Goal: Task Accomplishment & Management: Manage account settings

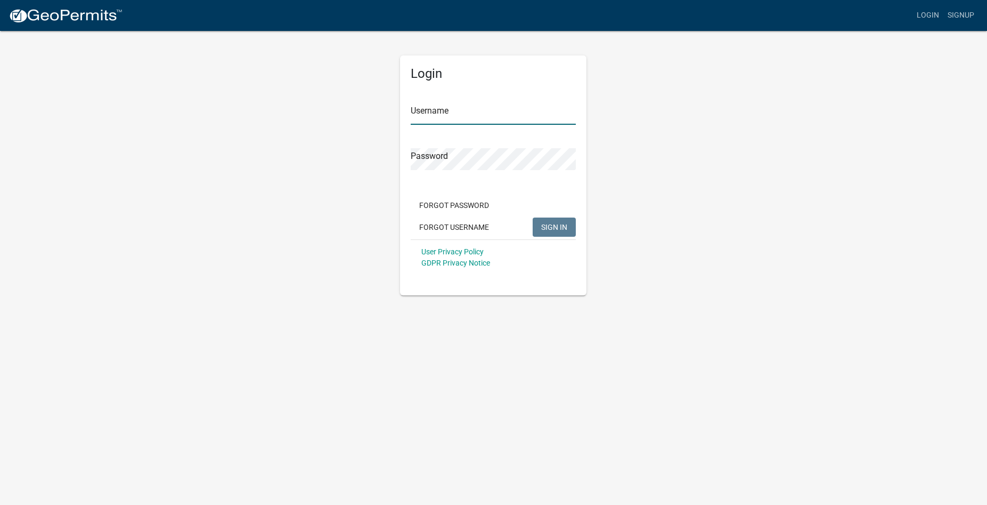
click at [435, 109] on input "Username" at bounding box center [493, 114] width 165 height 22
click at [426, 117] on input "Username" at bounding box center [493, 114] width 165 height 22
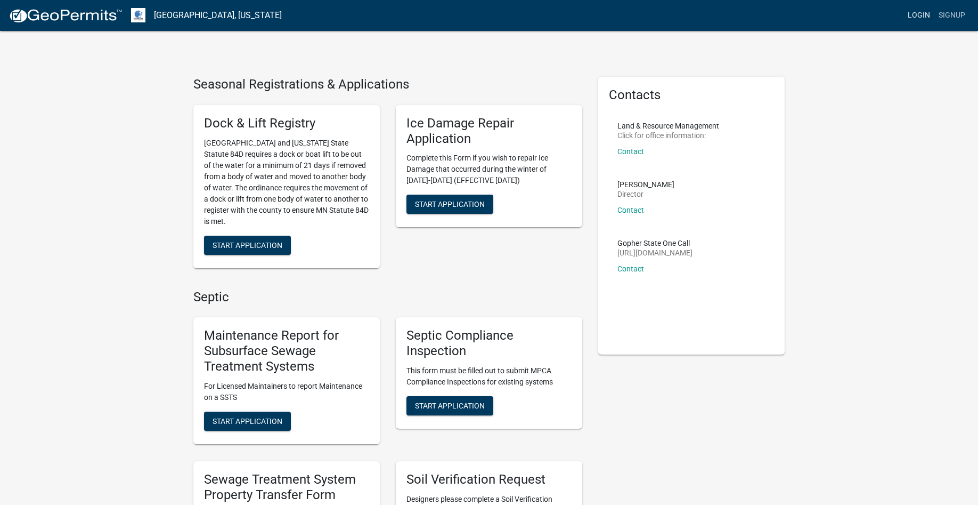
click at [910, 16] on link "Login" at bounding box center [919, 15] width 31 height 20
click at [909, 18] on link "Login" at bounding box center [919, 15] width 31 height 20
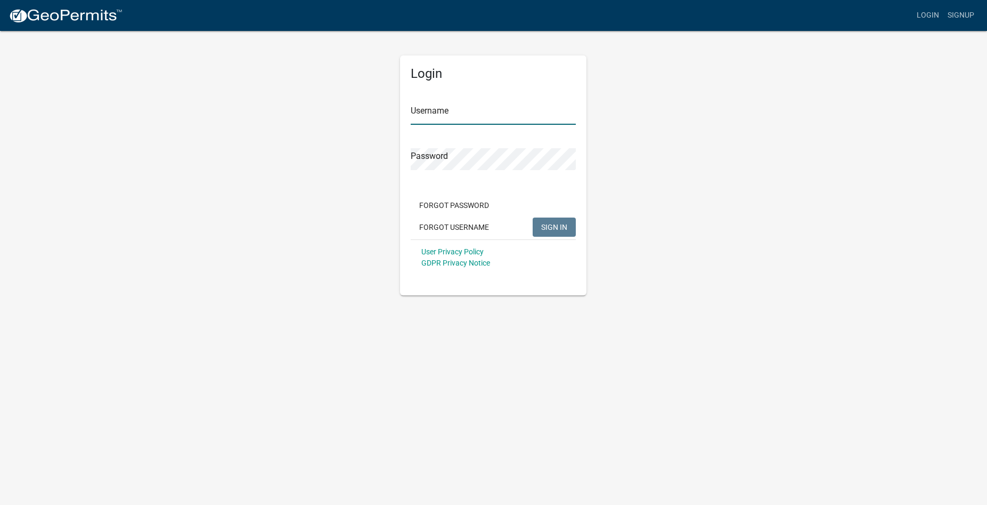
click at [435, 117] on input "Username" at bounding box center [493, 114] width 165 height 22
type input "trevor.roisum@gmail.com"
click at [551, 225] on span "SIGN IN" at bounding box center [554, 226] width 26 height 9
click at [934, 17] on link "Login" at bounding box center [928, 15] width 31 height 20
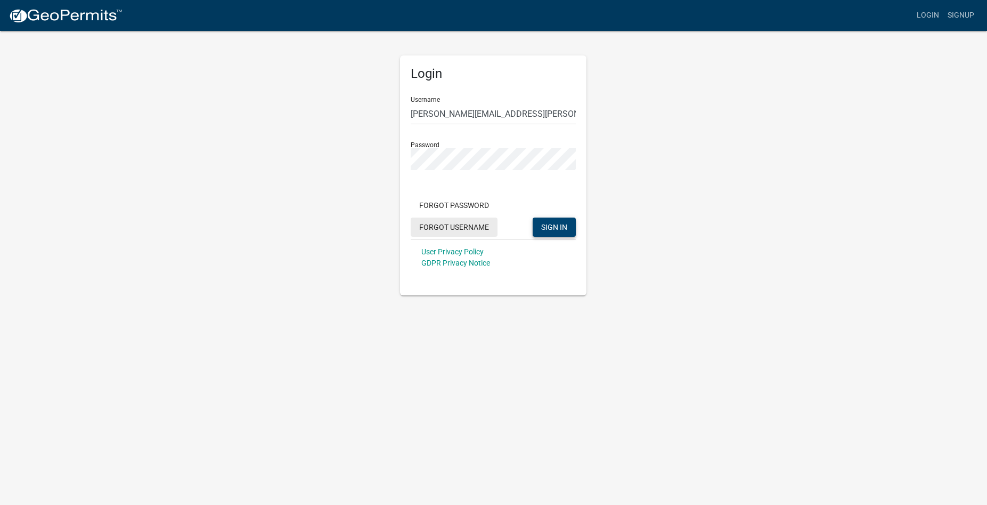
click at [456, 224] on button "Forgot Username" at bounding box center [454, 226] width 87 height 19
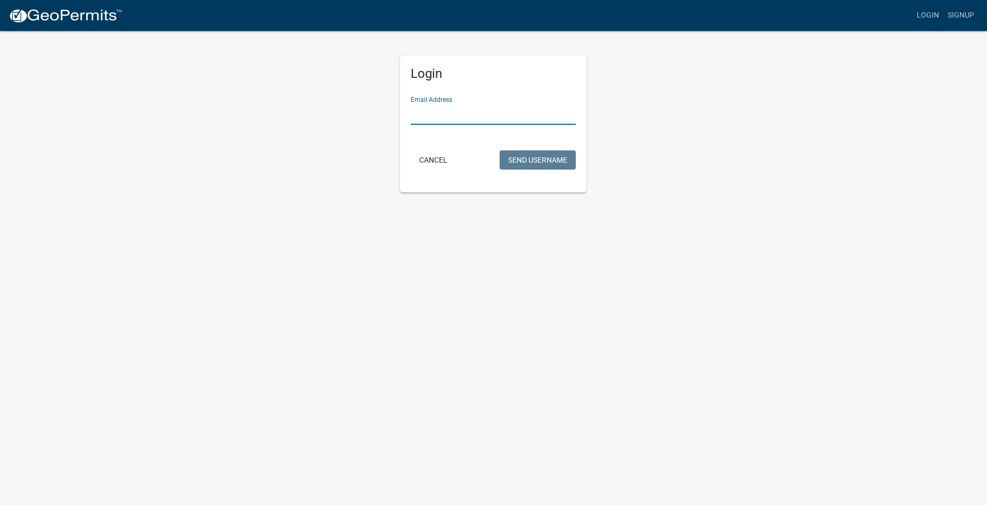
click at [429, 120] on input "Email Address" at bounding box center [493, 114] width 165 height 22
type input "trevor.roisum@gmail.com"
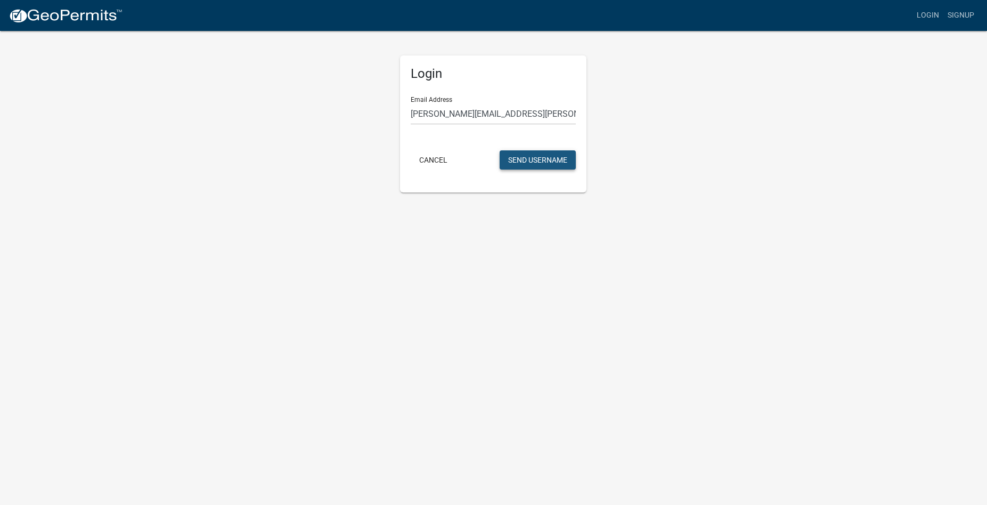
click at [536, 161] on button "Send Username" at bounding box center [538, 159] width 76 height 19
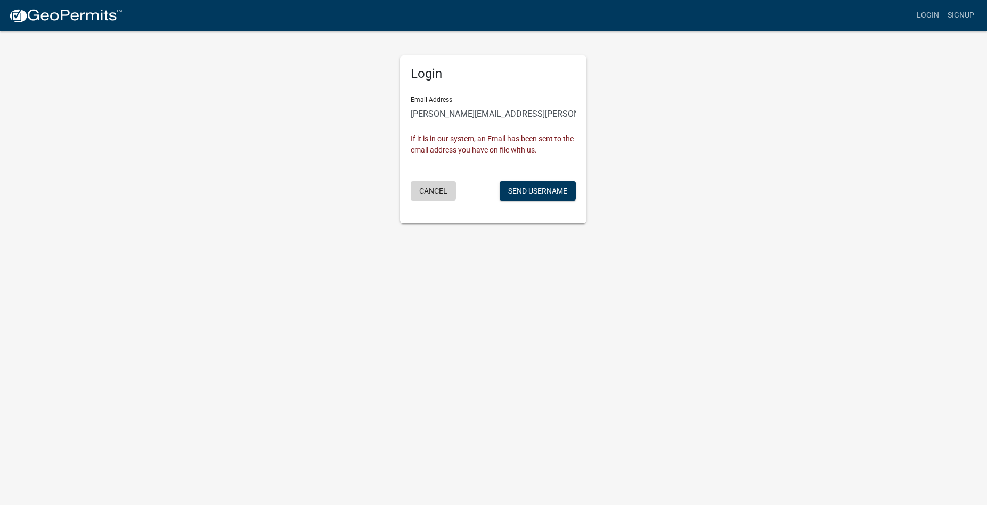
click at [445, 190] on button "Cancel" at bounding box center [433, 190] width 45 height 19
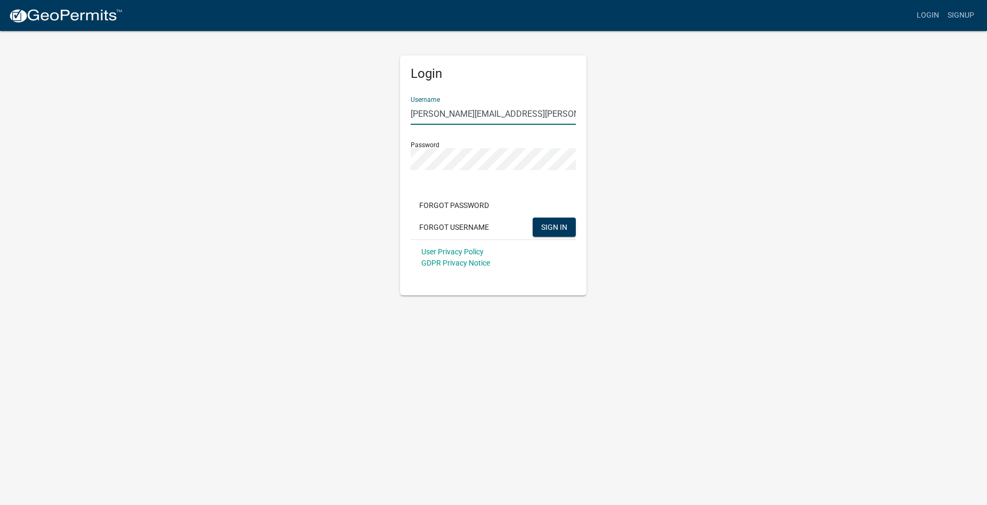
drag, startPoint x: 525, startPoint y: 109, endPoint x: 359, endPoint y: 118, distance: 166.5
click at [411, 118] on input "trevor.roisum@gmail.com" at bounding box center [493, 114] width 165 height 22
click at [551, 230] on span "SIGN IN" at bounding box center [554, 226] width 26 height 9
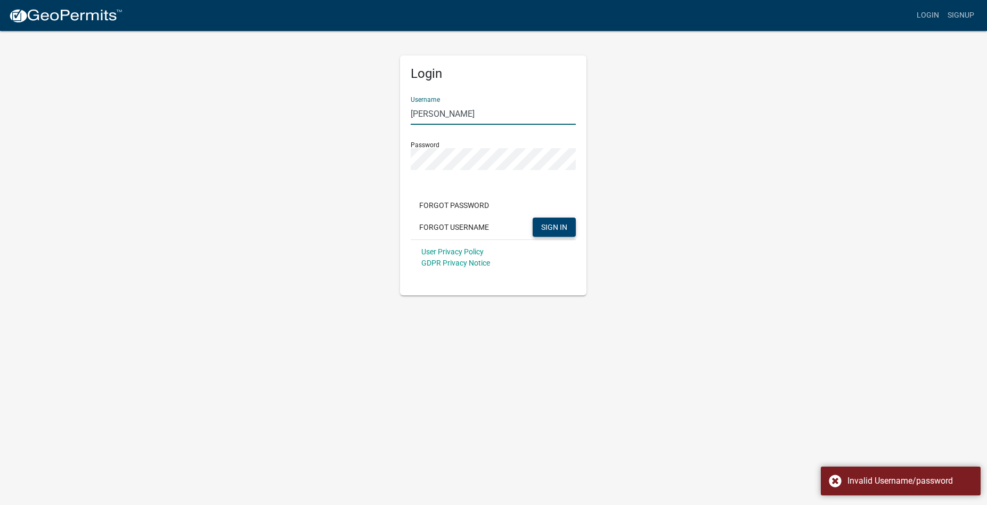
click at [438, 114] on input "[PERSON_NAME]" at bounding box center [493, 114] width 165 height 22
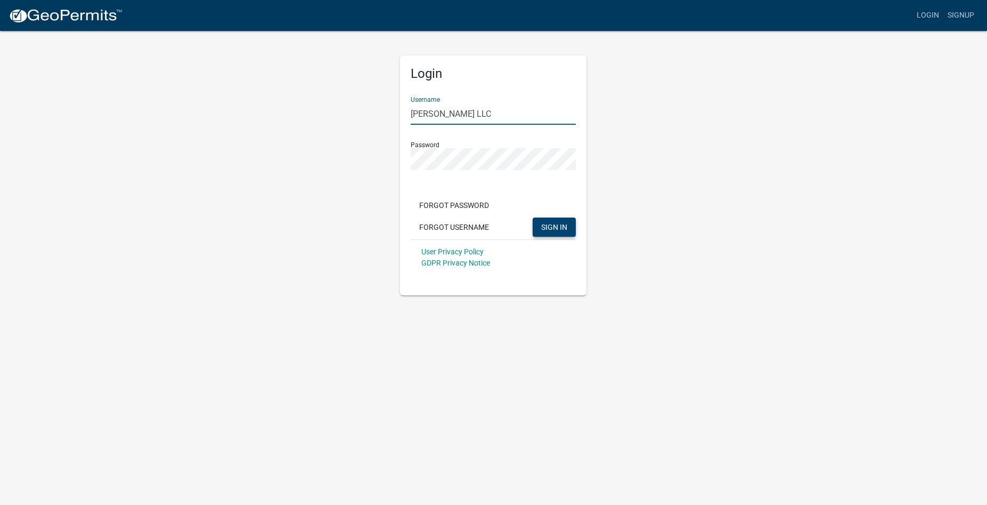
type input "Roisum LLC"
click at [554, 225] on span "SIGN IN" at bounding box center [554, 226] width 26 height 9
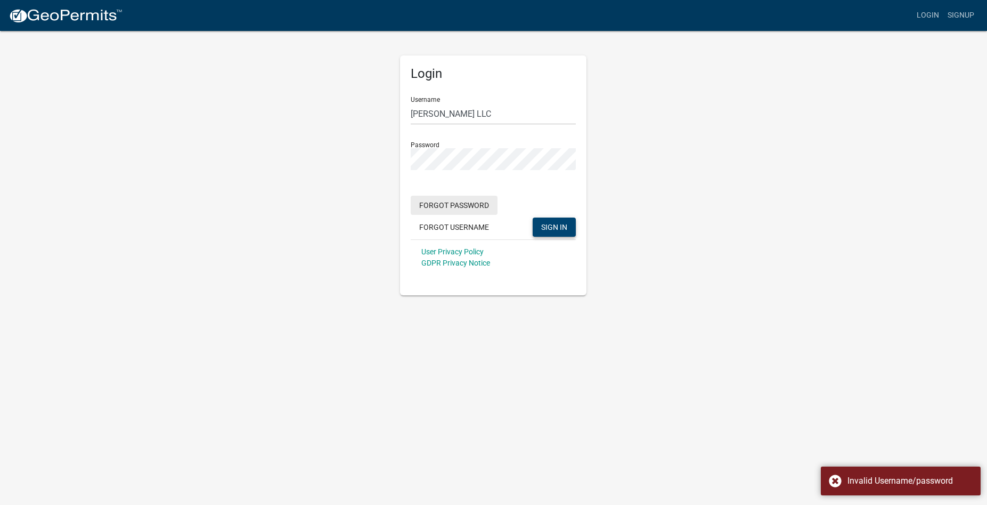
click at [468, 204] on button "Forgot Password" at bounding box center [454, 205] width 87 height 19
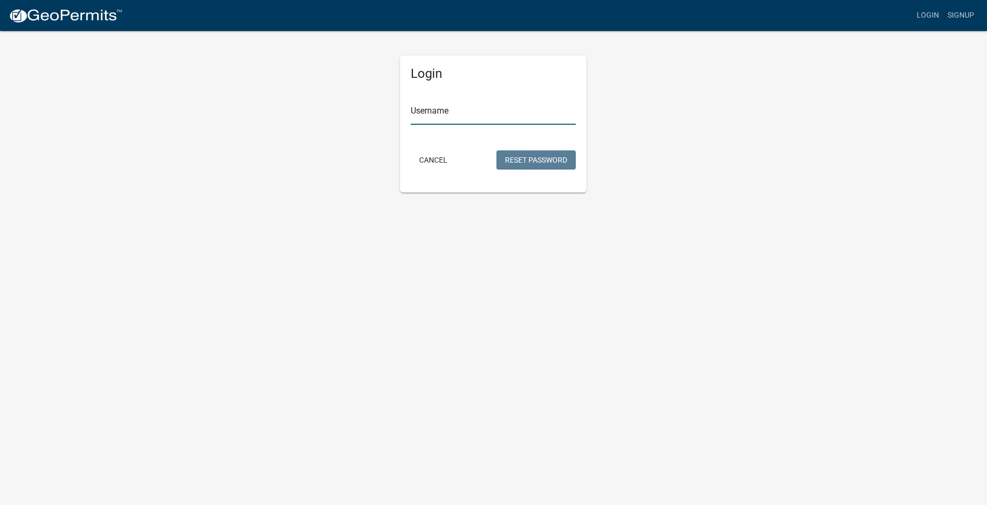
click at [434, 117] on input "Username" at bounding box center [493, 114] width 165 height 22
click at [427, 159] on form "Username Cancel Reset Password" at bounding box center [493, 130] width 165 height 84
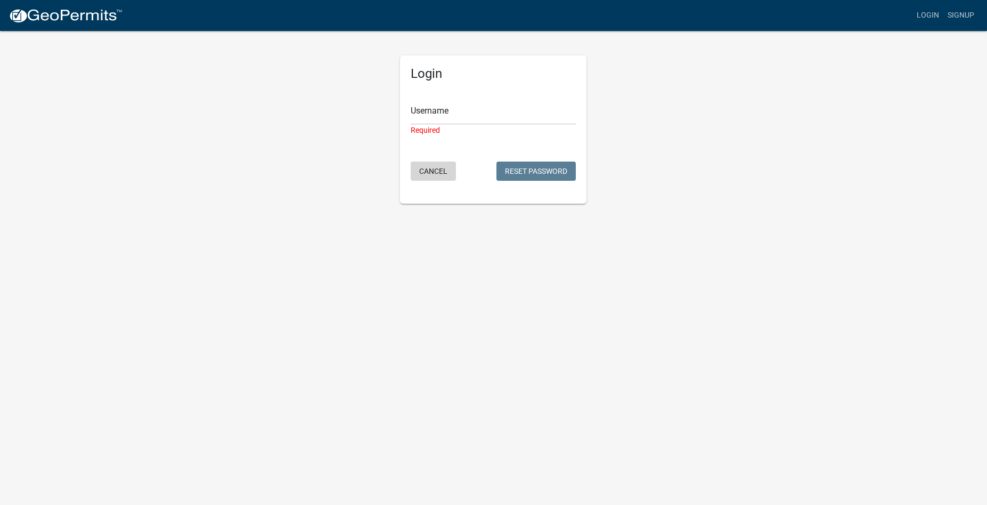
click at [434, 172] on button "Cancel" at bounding box center [433, 170] width 45 height 19
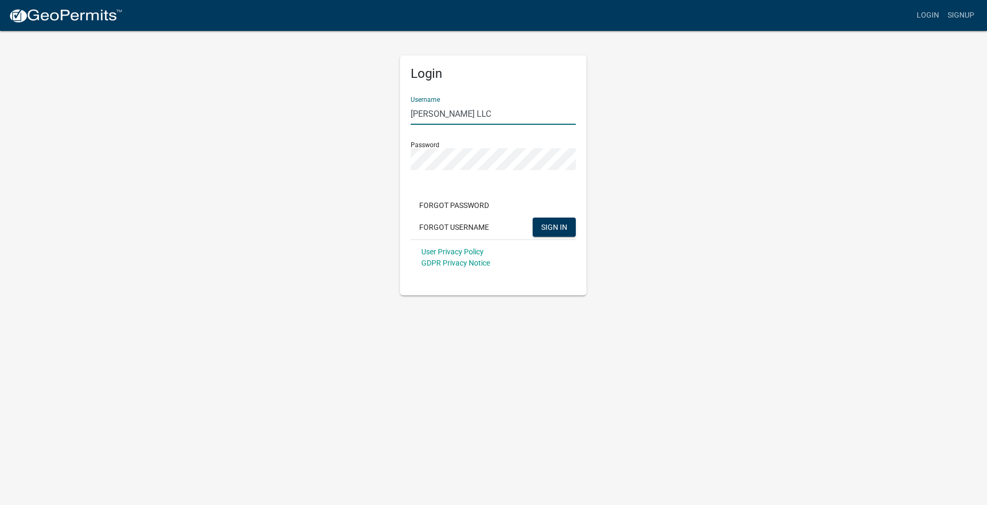
click at [465, 116] on input "Roisum LLC" at bounding box center [493, 114] width 165 height 22
type input "[PERSON_NAME]"
click at [557, 229] on span "SIGN IN" at bounding box center [554, 226] width 26 height 9
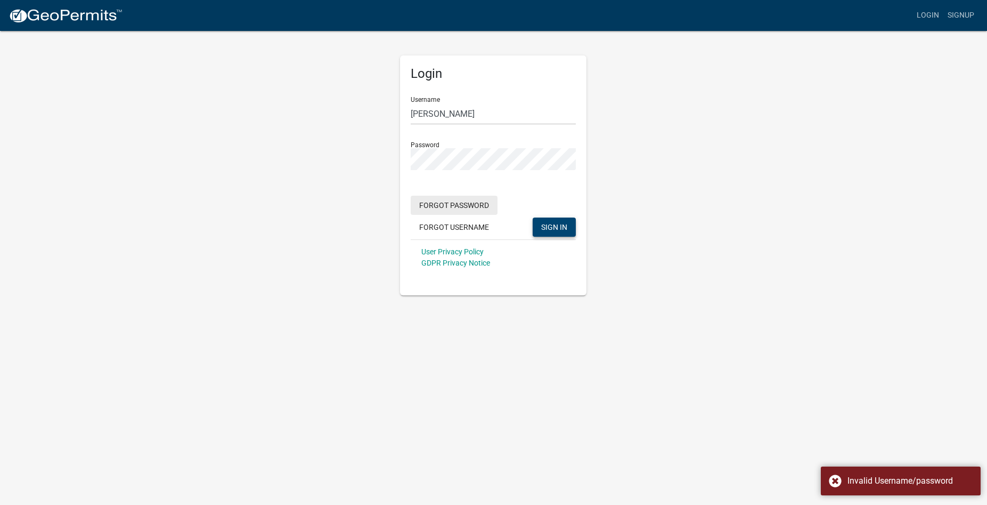
click at [460, 206] on button "Forgot Password" at bounding box center [454, 205] width 87 height 19
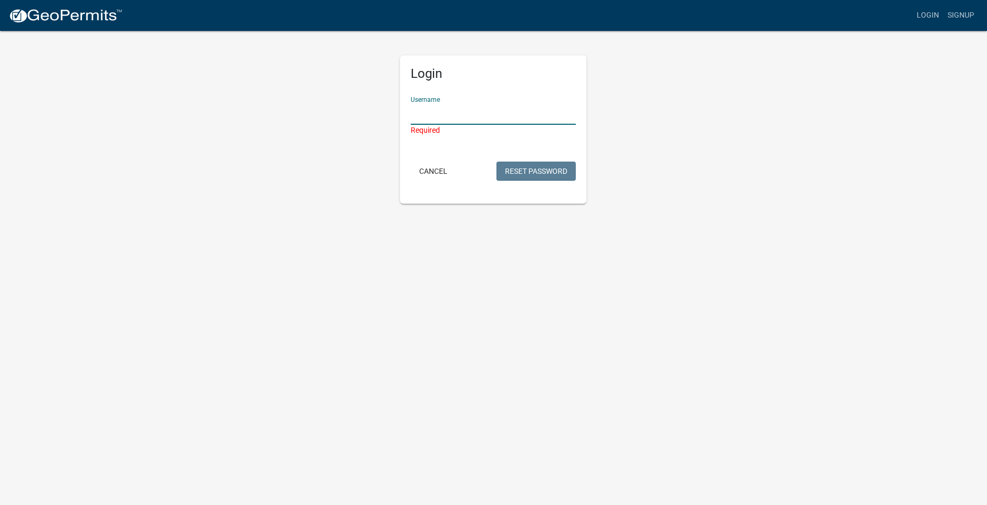
click at [440, 119] on input "Username" at bounding box center [493, 114] width 165 height 22
type input "[PERSON_NAME]"
click at [518, 164] on button "Reset Password" at bounding box center [536, 159] width 79 height 19
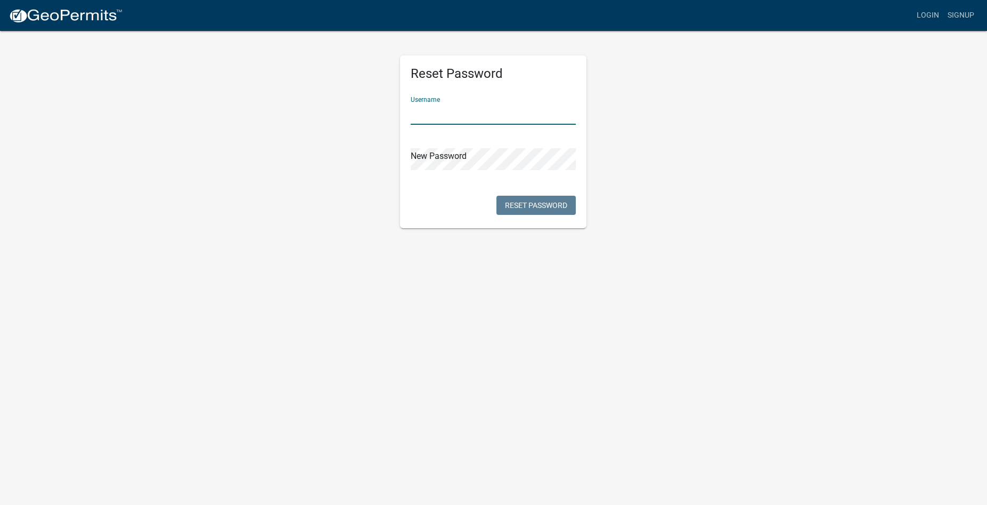
click at [438, 119] on input "text" at bounding box center [493, 114] width 165 height 22
type input "[PERSON_NAME]"
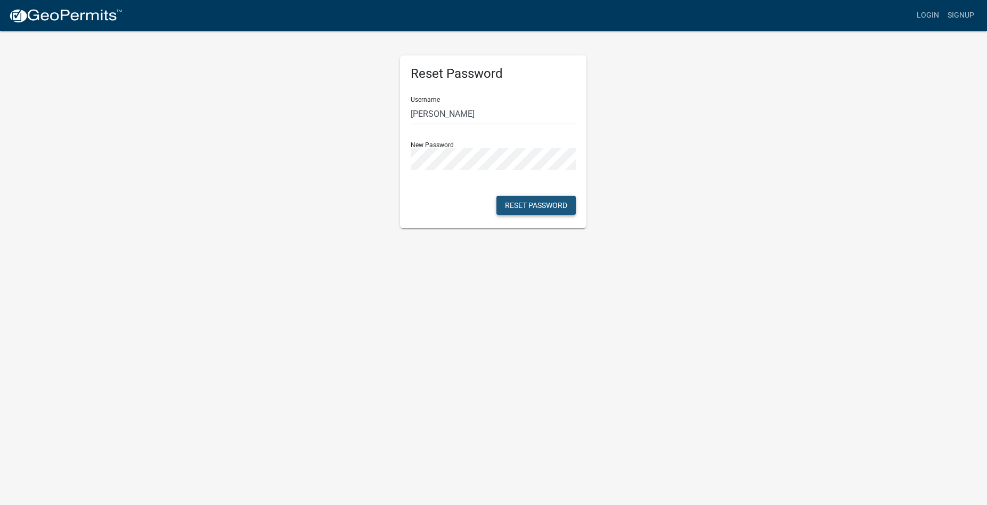
click at [526, 209] on button "Reset Password" at bounding box center [536, 205] width 79 height 19
